Goal: Complete application form

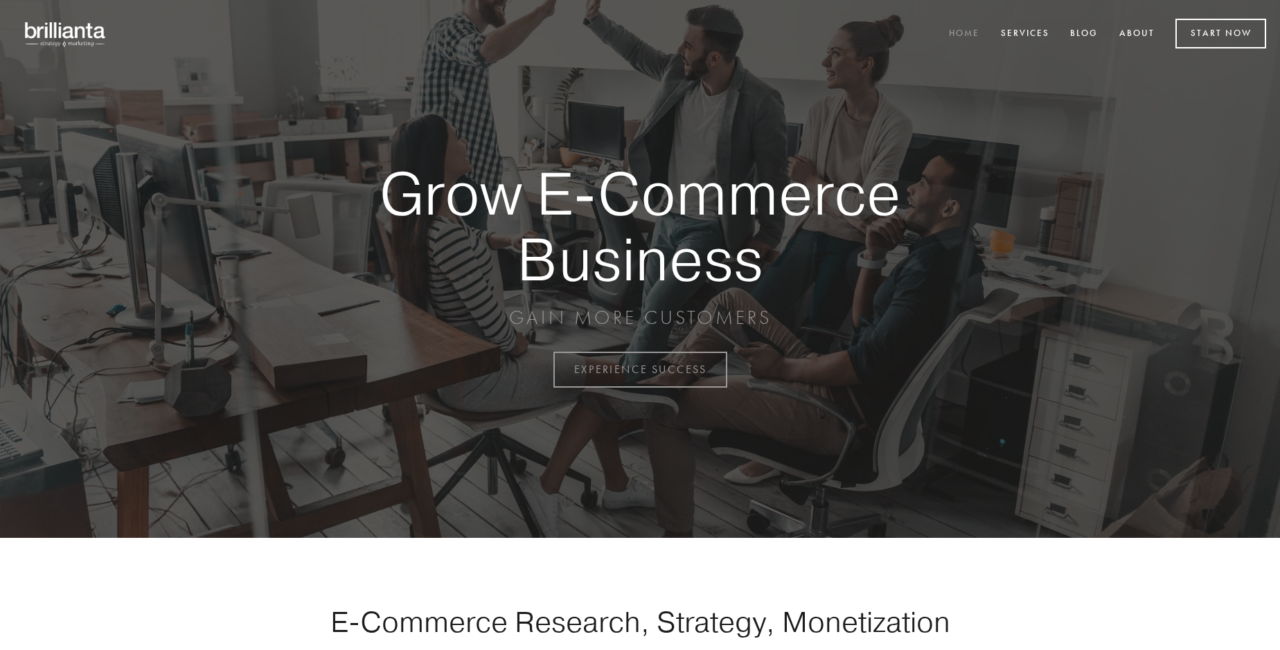
scroll to position [3630, 0]
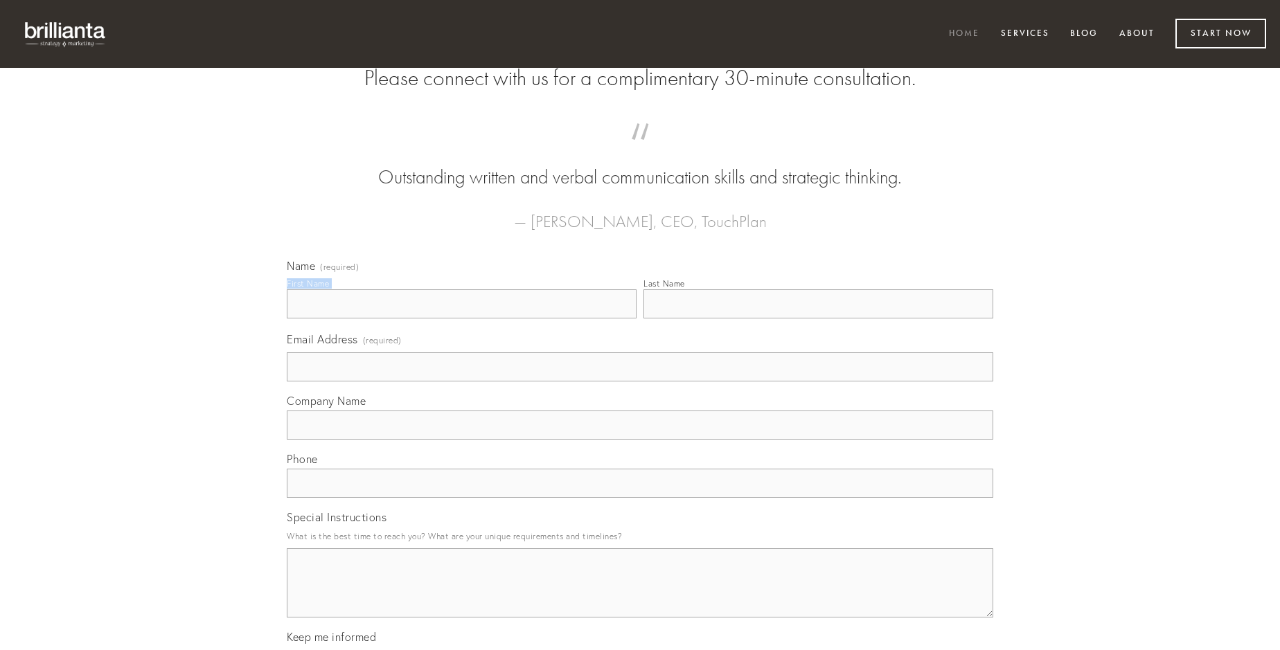
type input "[PERSON_NAME] PhD"
click at [818, 319] on input "Last Name" at bounding box center [818, 303] width 350 height 29
type input "[PERSON_NAME] PhD"
click at [640, 382] on input "Email Address (required)" at bounding box center [640, 366] width 706 height 29
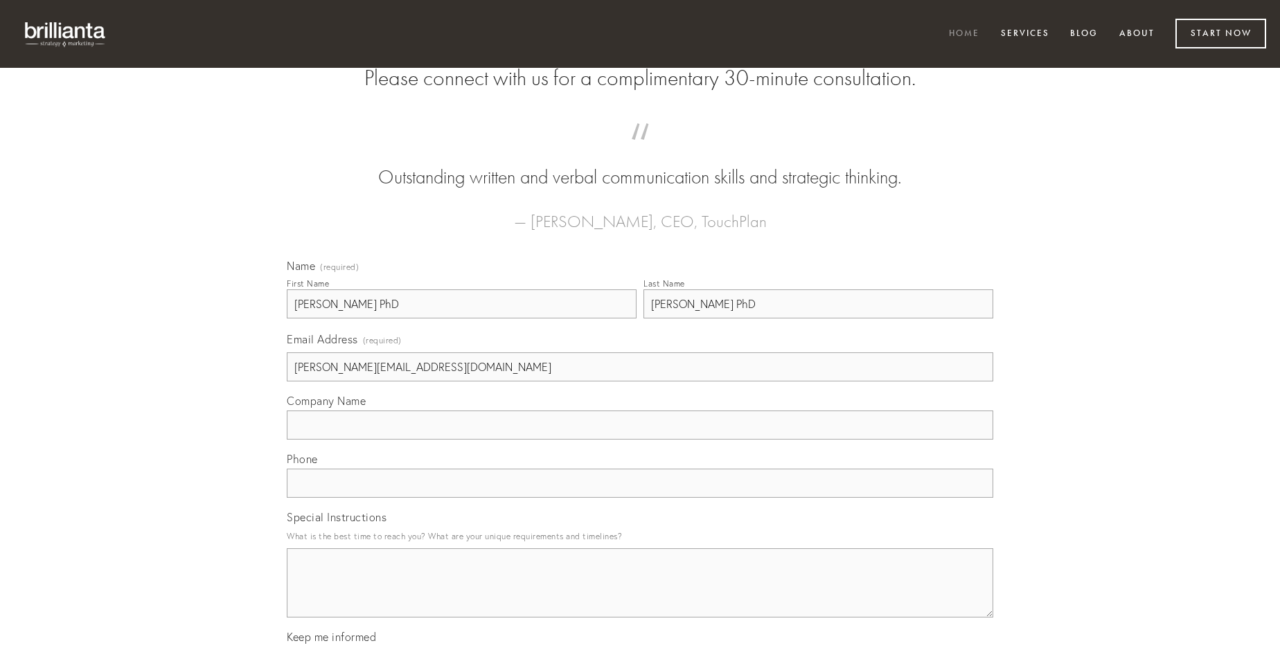
type input "[PERSON_NAME][EMAIL_ADDRESS][DOMAIN_NAME]"
click at [640, 440] on input "Company Name" at bounding box center [640, 425] width 706 height 29
type input "aegrus"
click at [640, 498] on input "text" at bounding box center [640, 483] width 706 height 29
click at [640, 595] on textarea "Special Instructions" at bounding box center [640, 582] width 706 height 69
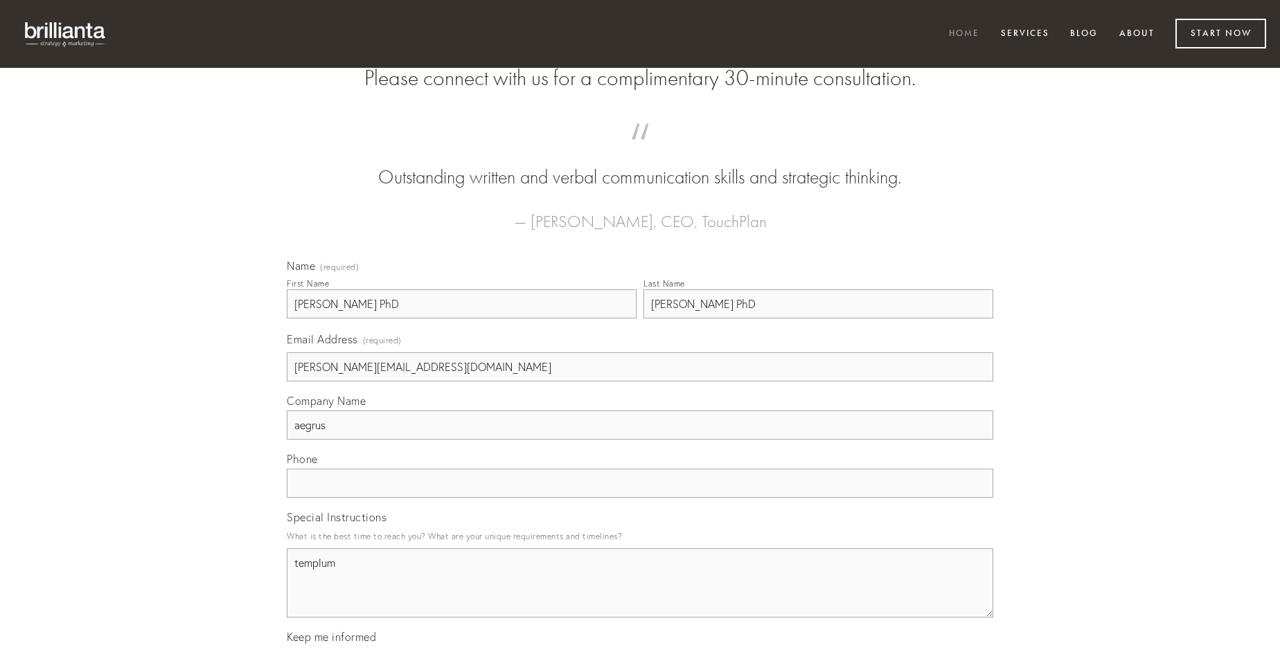
type textarea "templum"
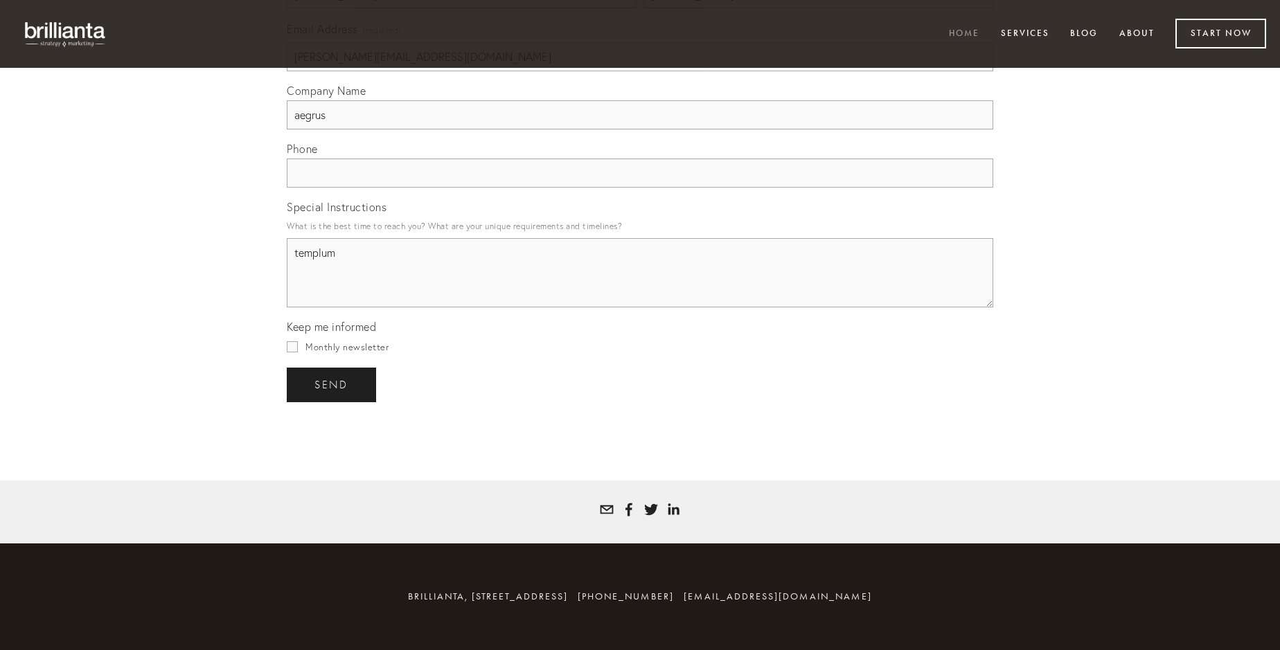
click at [332, 384] on span "send" at bounding box center [331, 385] width 34 height 12
